Goal: Task Accomplishment & Management: Use online tool/utility

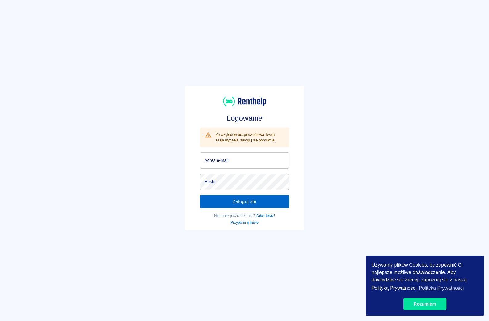
type input "[EMAIL_ADDRESS][DOMAIN_NAME]"
click at [244, 205] on button "Zaloguj się" at bounding box center [244, 201] width 89 height 13
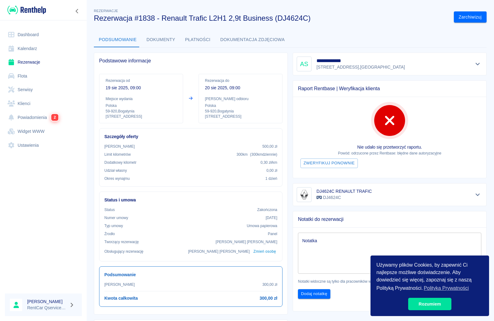
click at [28, 62] on link "Rezerwacje" at bounding box center [43, 62] width 77 height 14
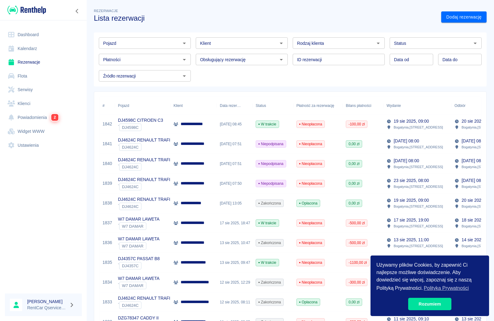
click at [264, 223] on span "W trakcie" at bounding box center [267, 223] width 23 height 6
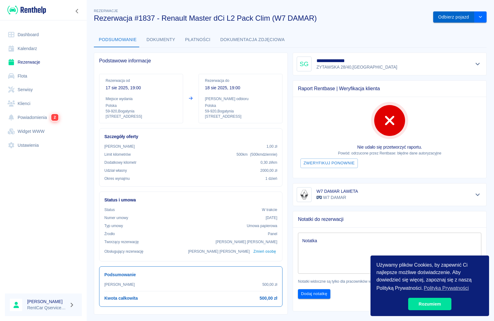
click at [445, 17] on button "Odbierz pojazd" at bounding box center [453, 16] width 41 height 11
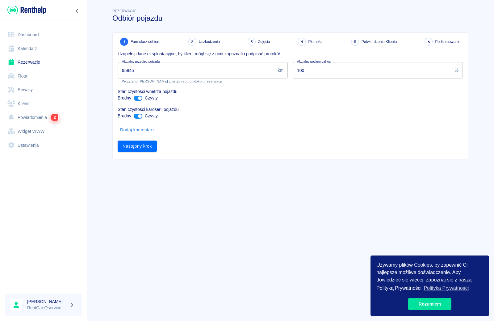
click at [130, 71] on input "95945" at bounding box center [196, 70] width 157 height 16
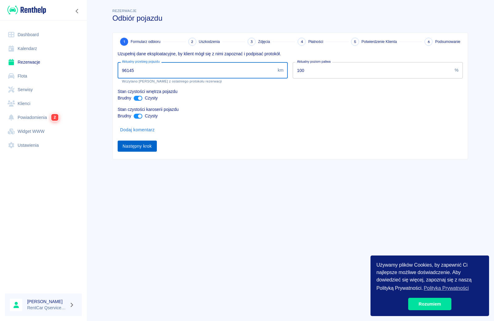
type input "96145"
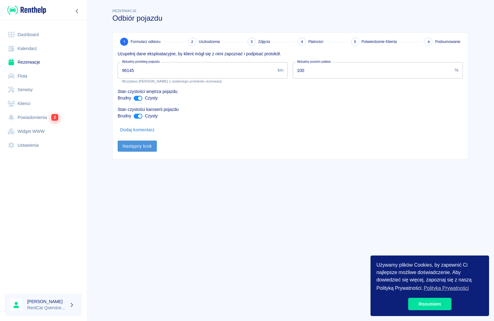
click at [140, 151] on button "Następny krok" at bounding box center [137, 145] width 39 height 11
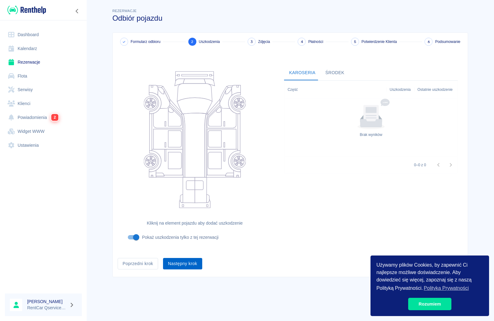
click at [187, 262] on button "Następny krok" at bounding box center [182, 263] width 39 height 11
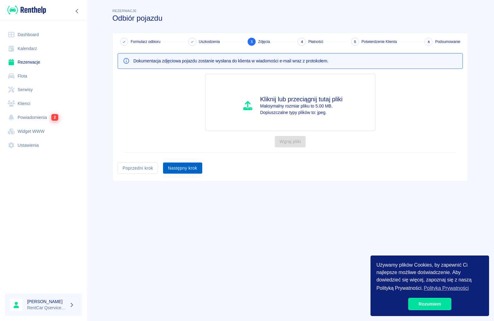
click at [182, 164] on button "Następny krok" at bounding box center [182, 167] width 39 height 11
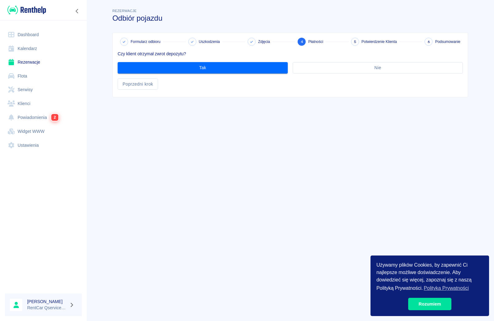
click at [197, 62] on div "Tak" at bounding box center [200, 65] width 175 height 16
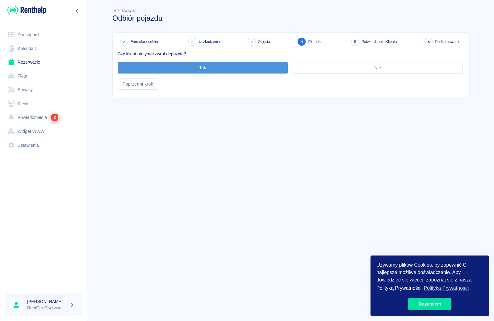
click at [194, 67] on button "Tak" at bounding box center [203, 67] width 170 height 11
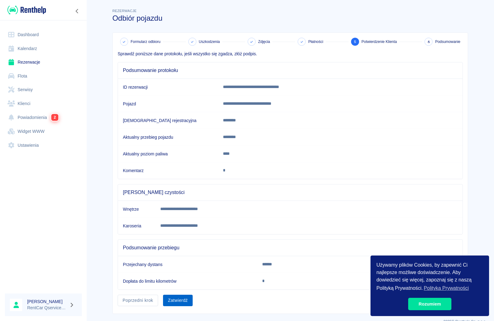
click at [173, 303] on button "Zatwierdź" at bounding box center [178, 300] width 30 height 11
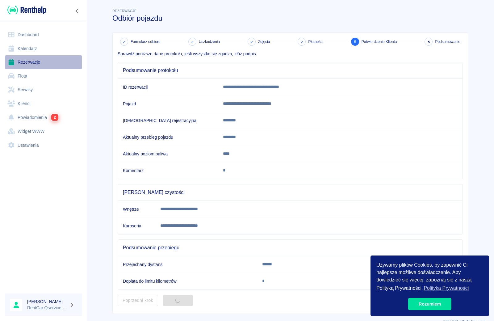
click at [33, 57] on link "Rezerwacje" at bounding box center [43, 62] width 77 height 14
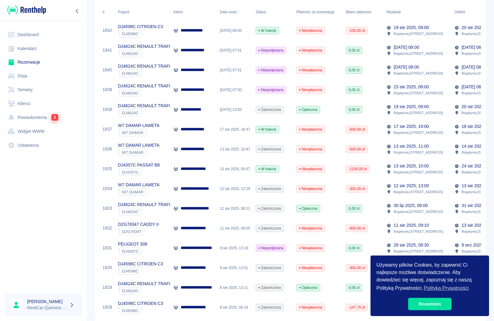
scroll to position [93, 0]
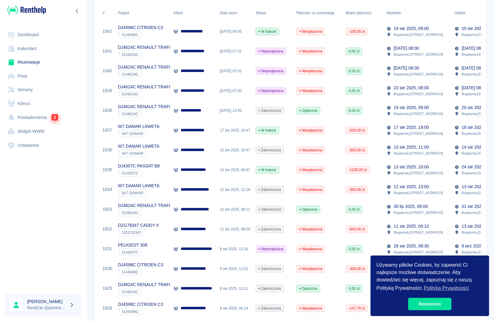
click at [265, 132] on span "W trakcie" at bounding box center [267, 130] width 23 height 6
